Goal: Obtain resource: Download file/media

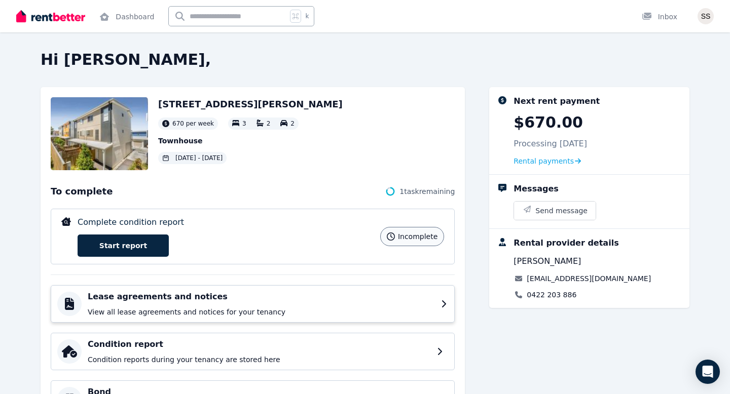
click at [374, 299] on h4 "Lease agreements and notices" at bounding box center [261, 297] width 347 height 12
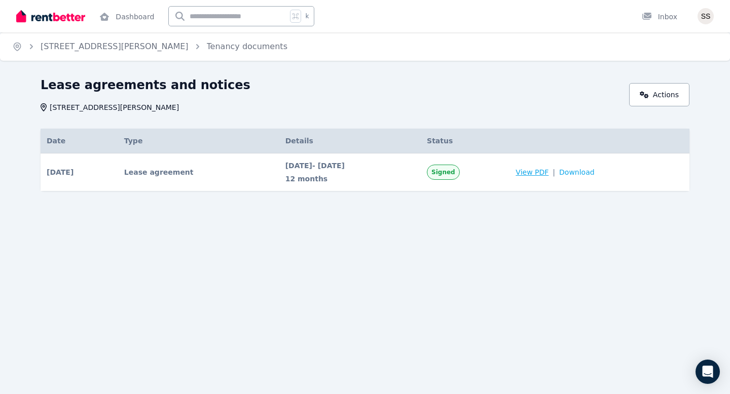
click at [548, 172] on span "View PDF" at bounding box center [531, 172] width 33 height 10
